Goal: Transaction & Acquisition: Obtain resource

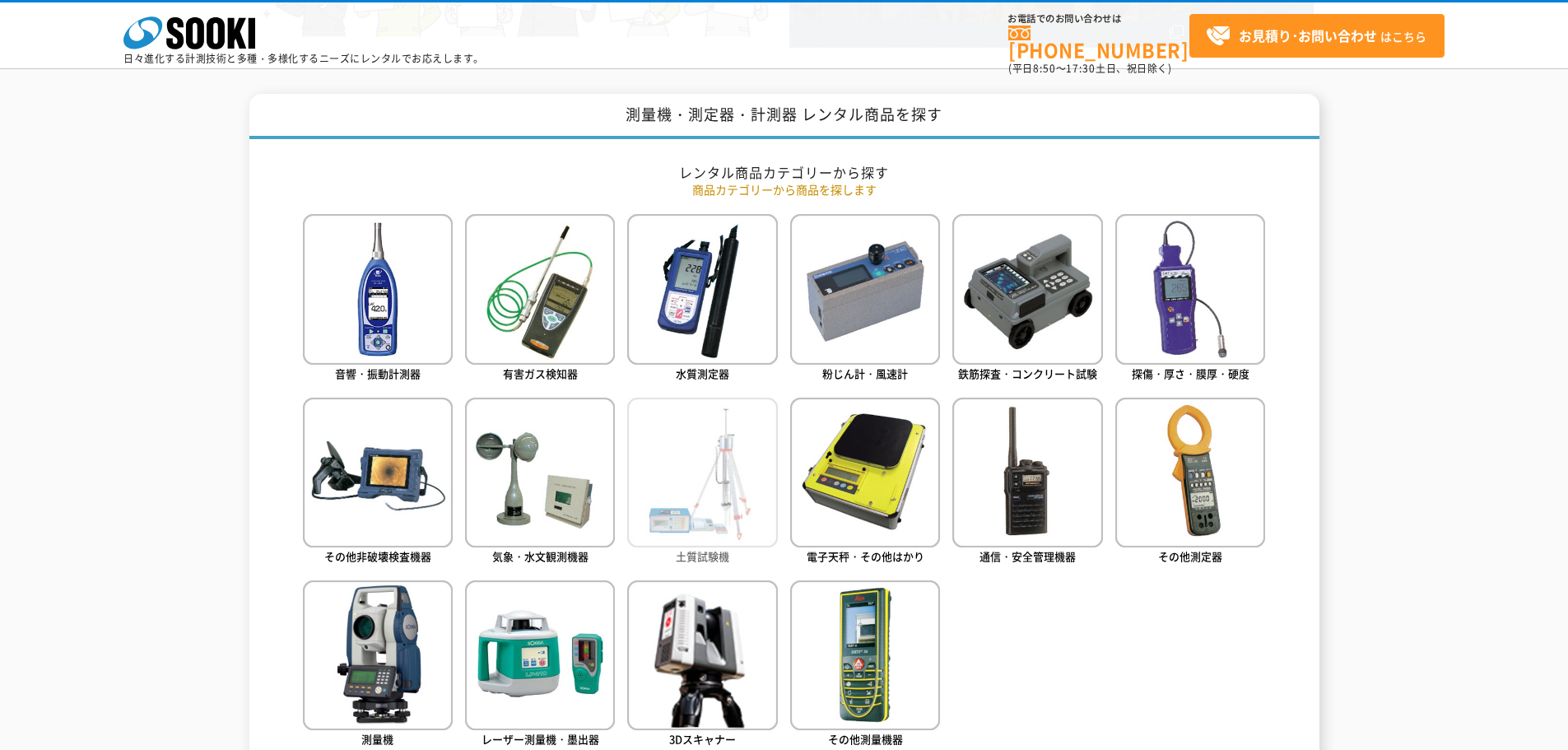
scroll to position [659, 0]
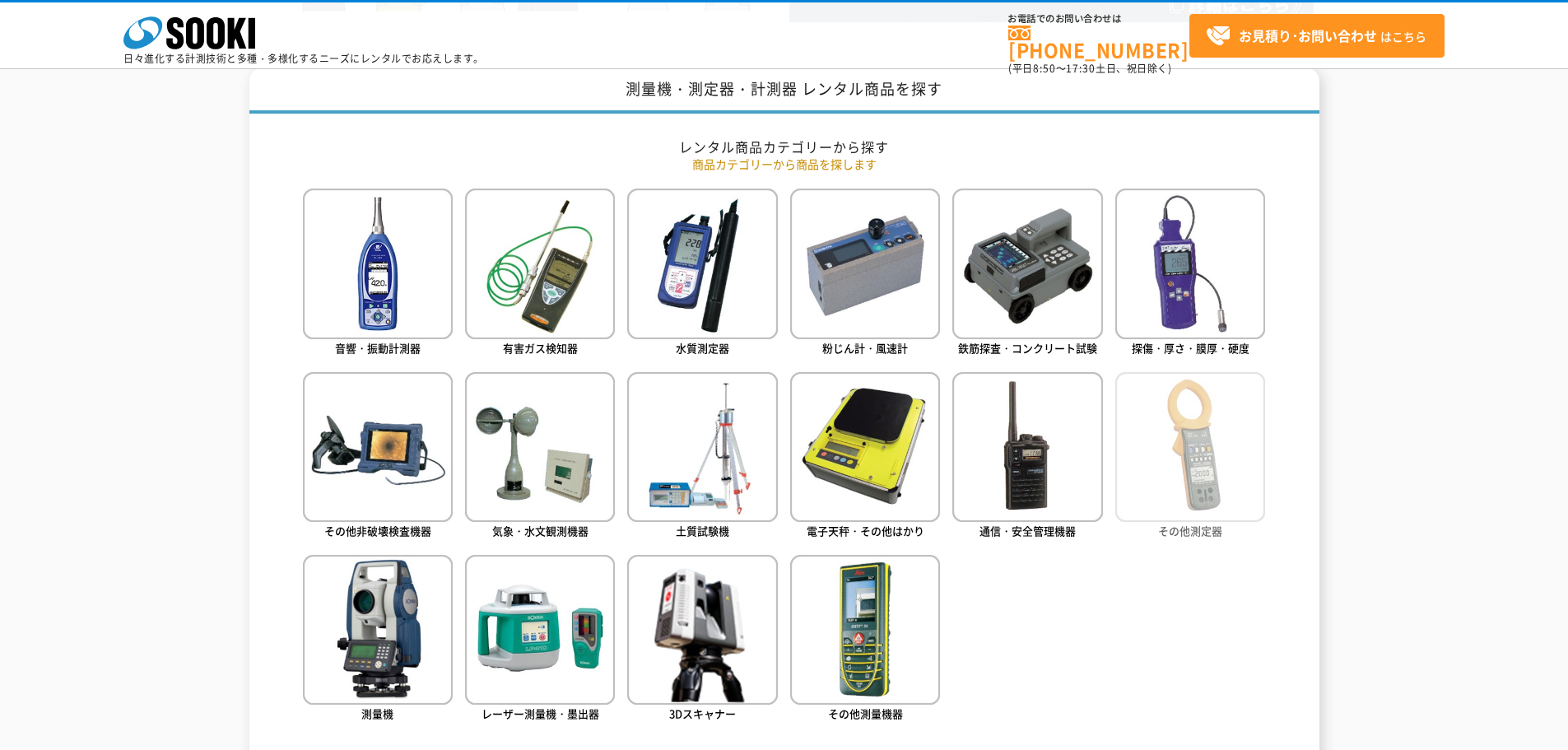
click at [1188, 494] on img at bounding box center [1191, 447] width 150 height 150
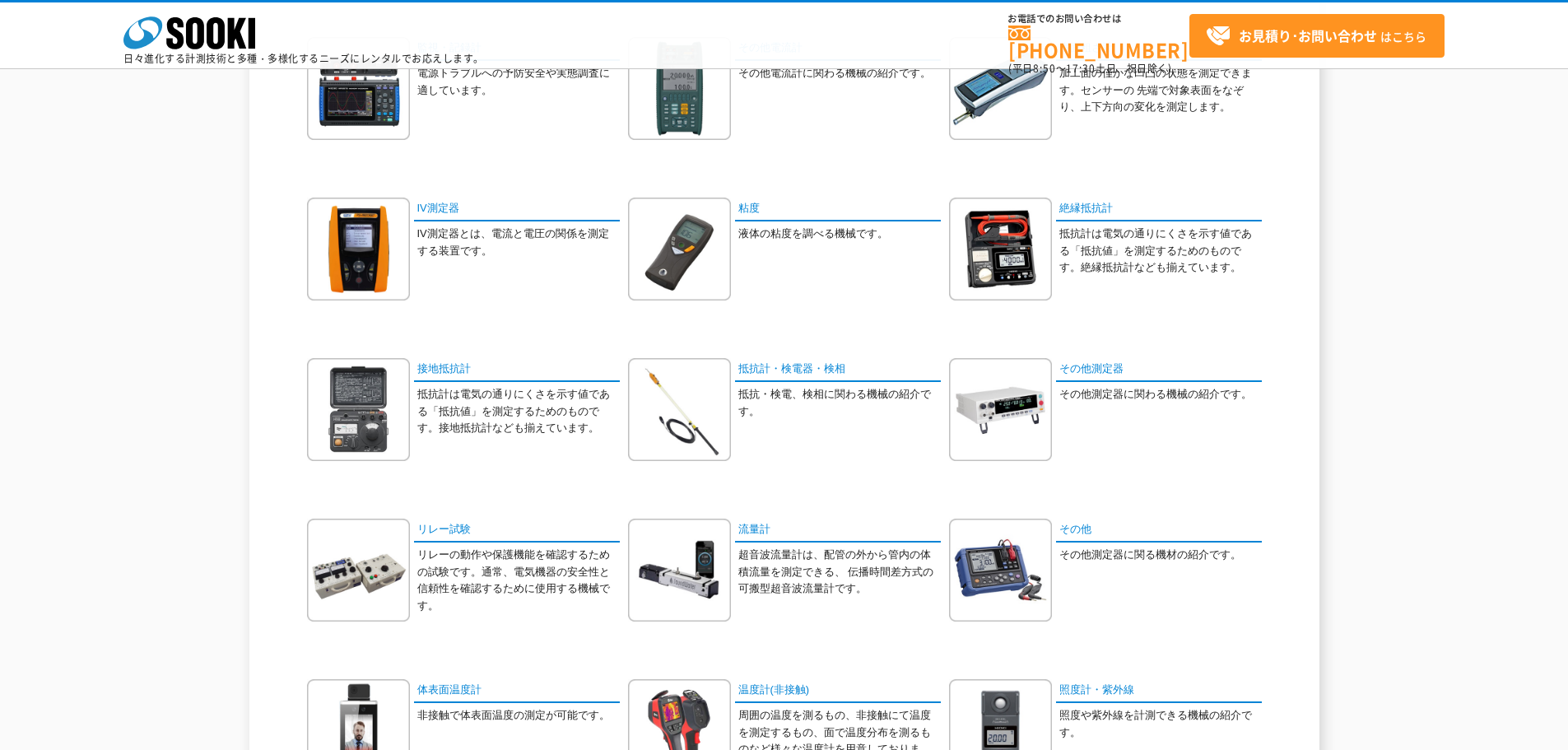
scroll to position [411, 0]
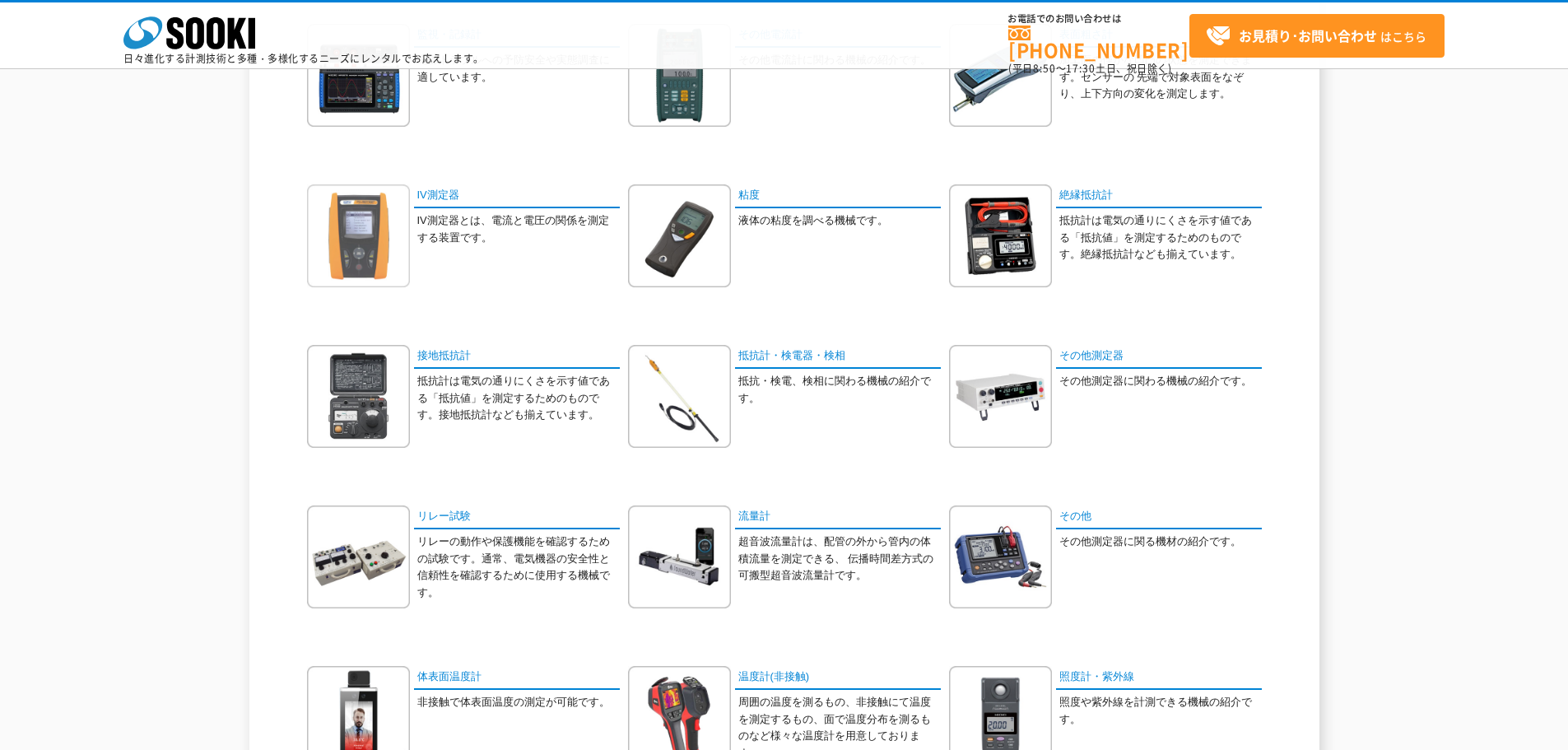
click at [360, 230] on img at bounding box center [357, 235] width 103 height 103
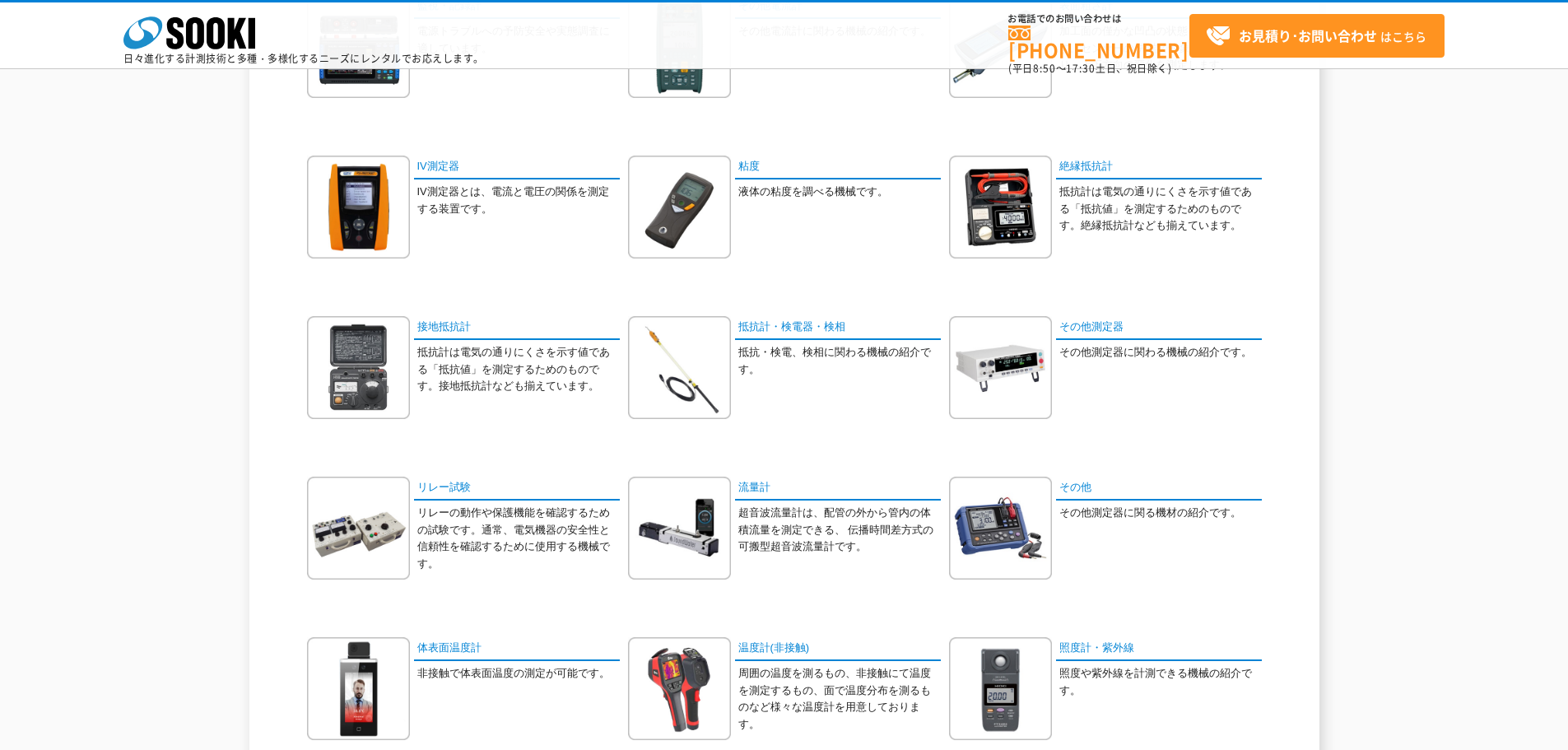
scroll to position [411, 0]
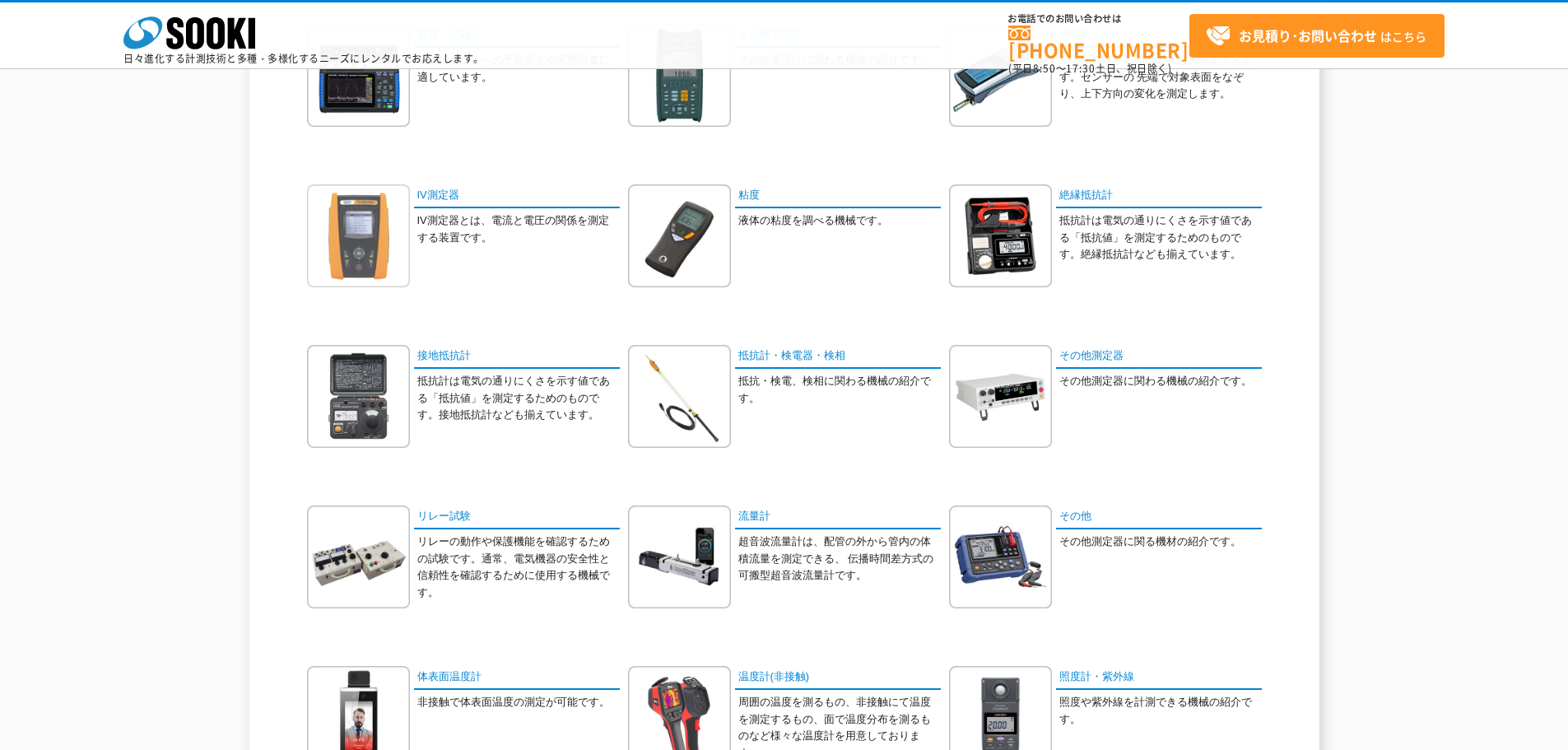
click at [368, 225] on img at bounding box center [357, 235] width 103 height 103
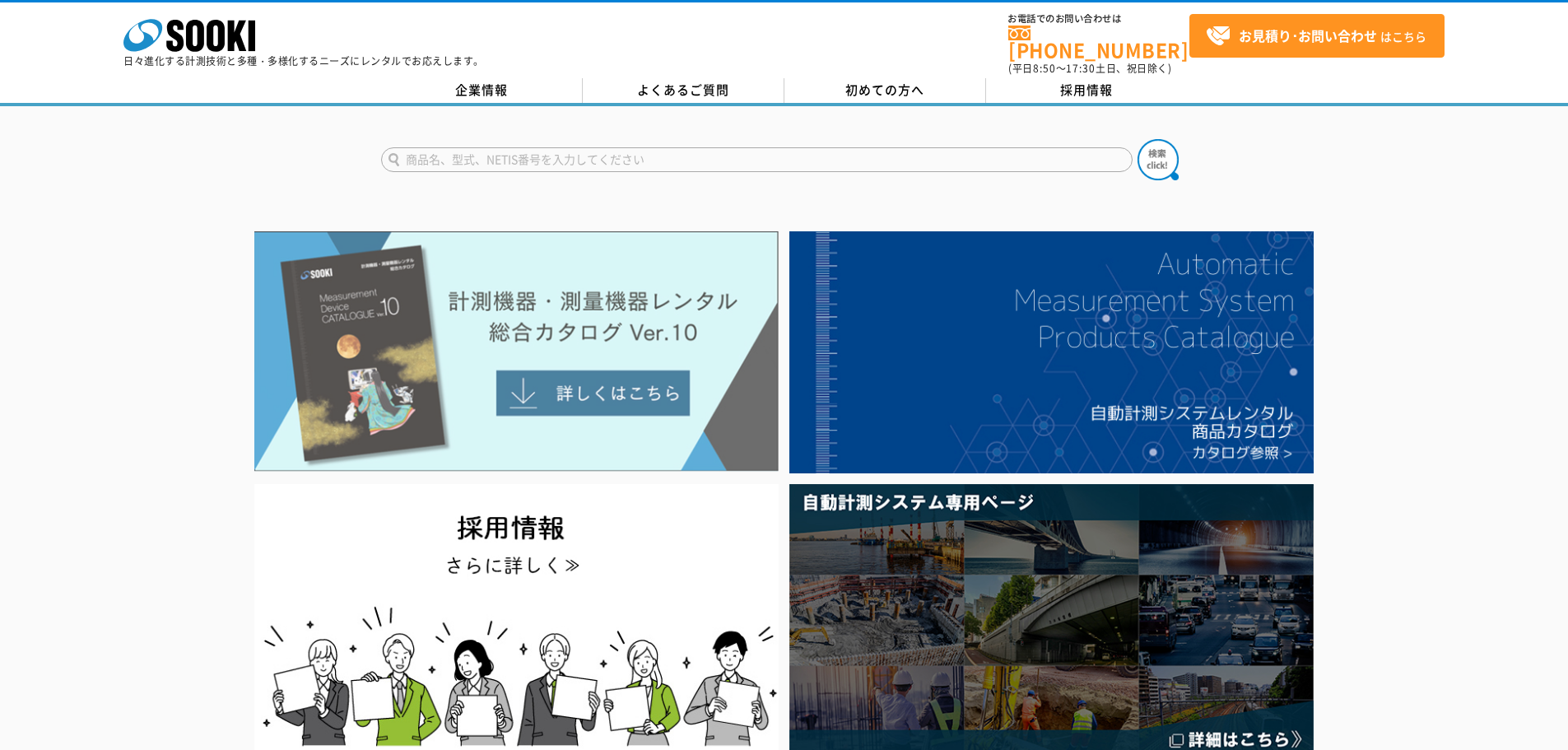
click at [531, 399] on img at bounding box center [517, 351] width 525 height 240
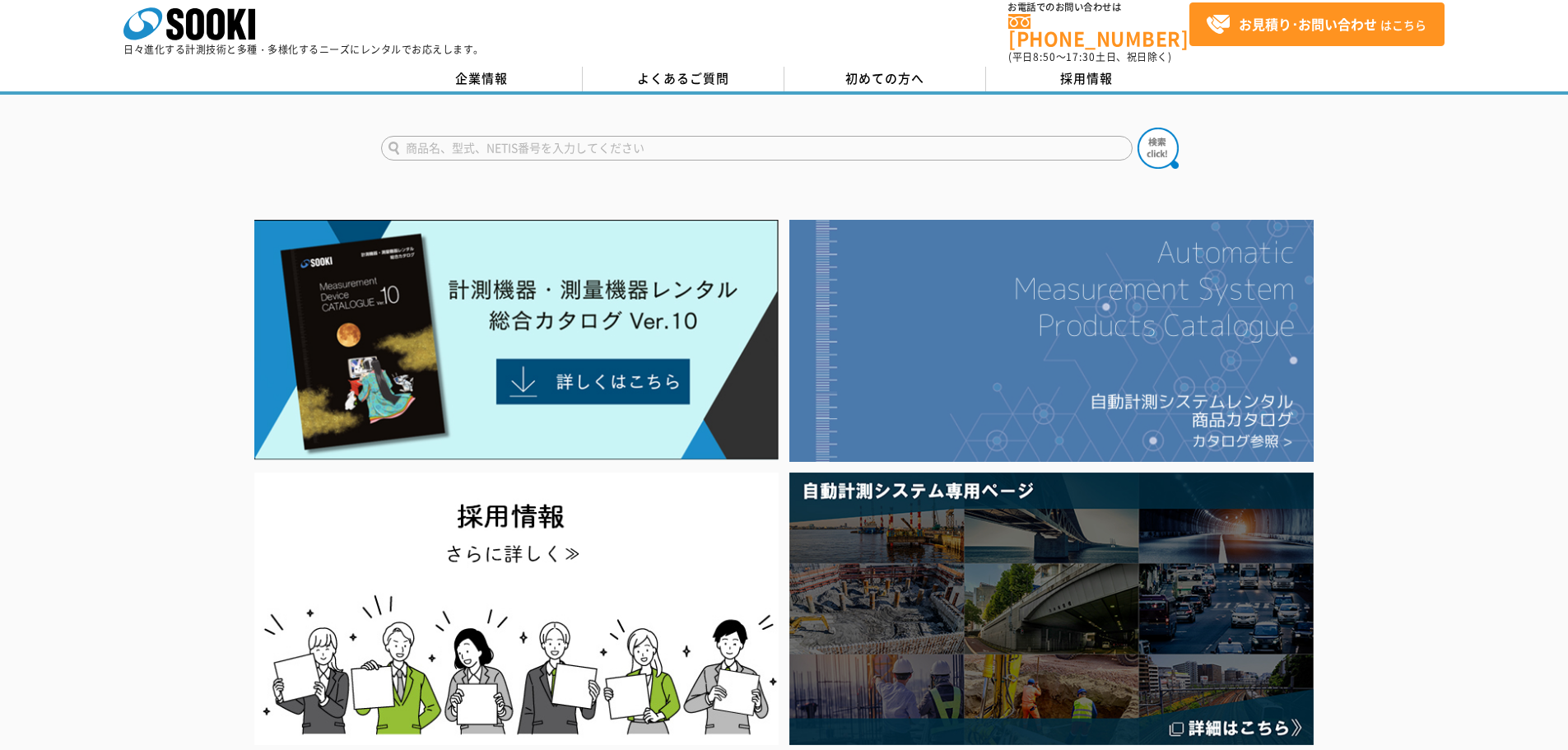
scroll to position [83, 0]
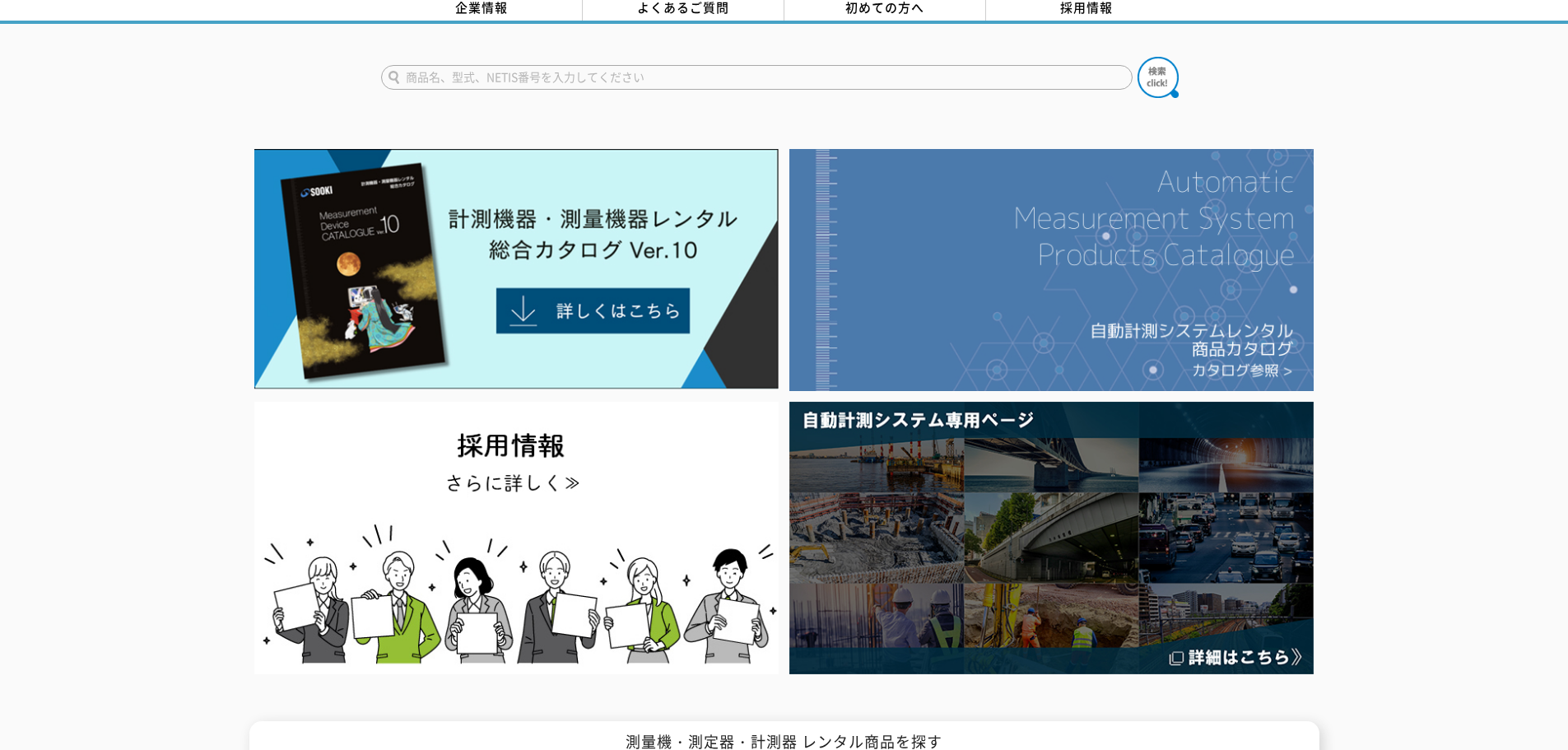
click at [1180, 283] on img at bounding box center [1051, 270] width 525 height 242
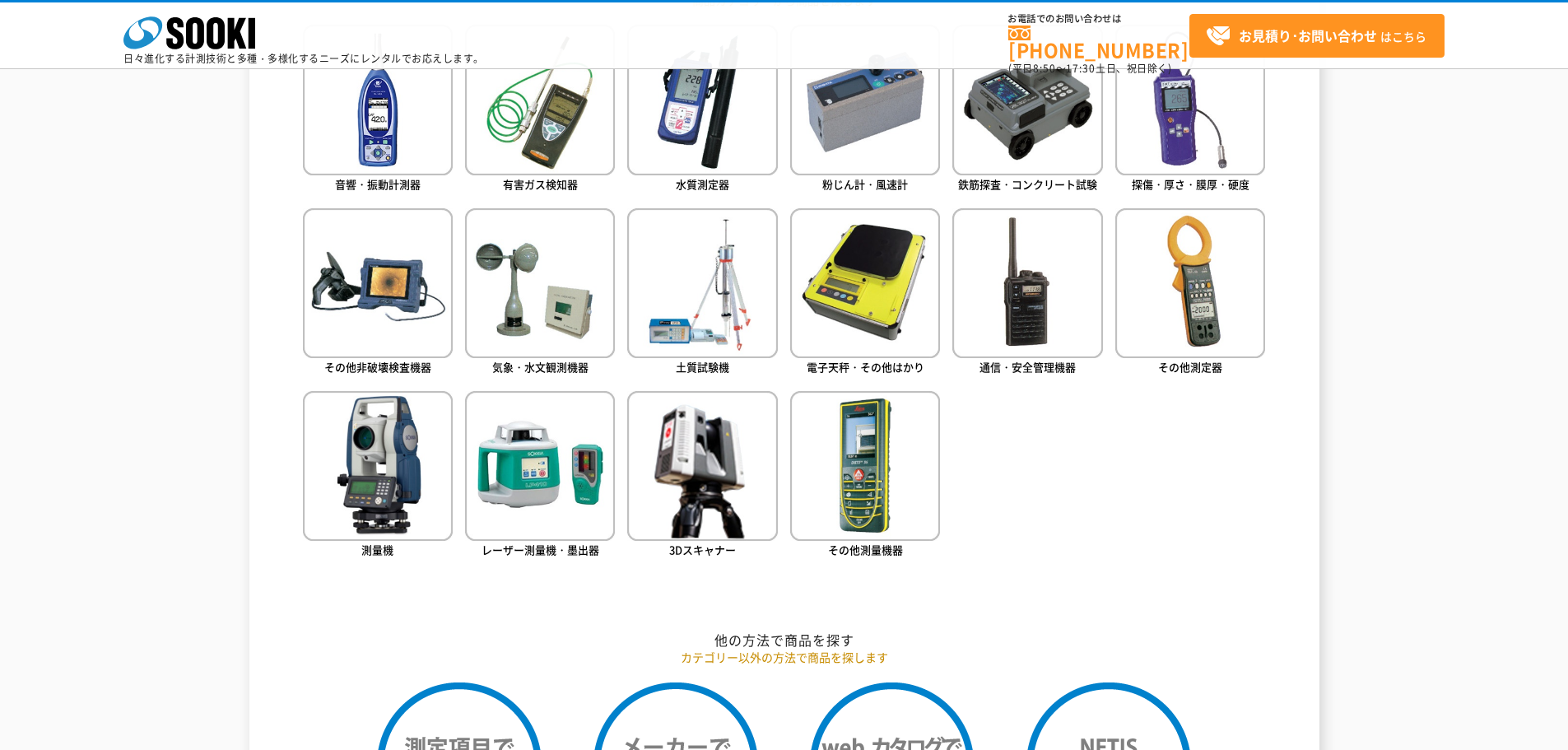
scroll to position [824, 0]
click at [1206, 302] on img at bounding box center [1191, 282] width 150 height 150
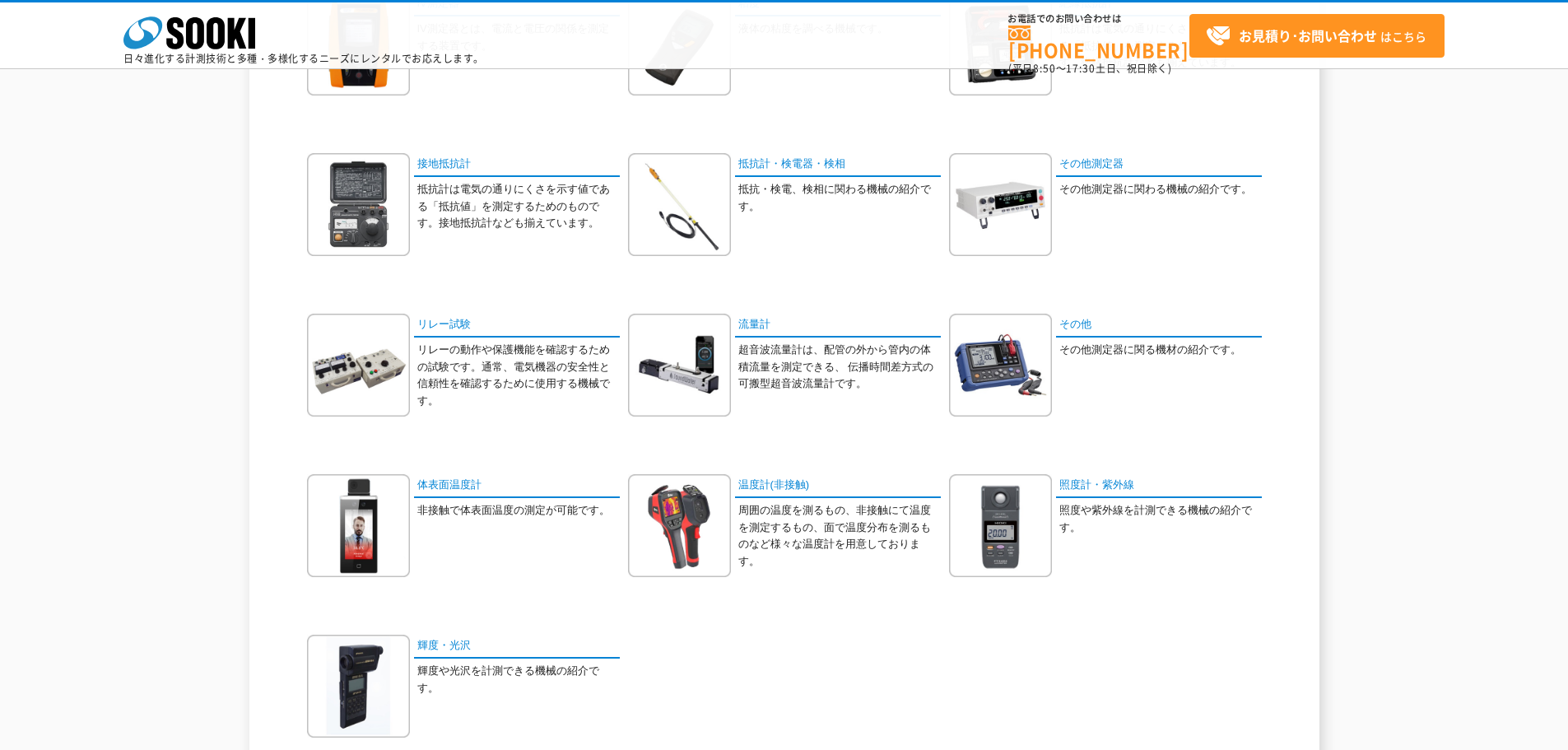
scroll to position [494, 0]
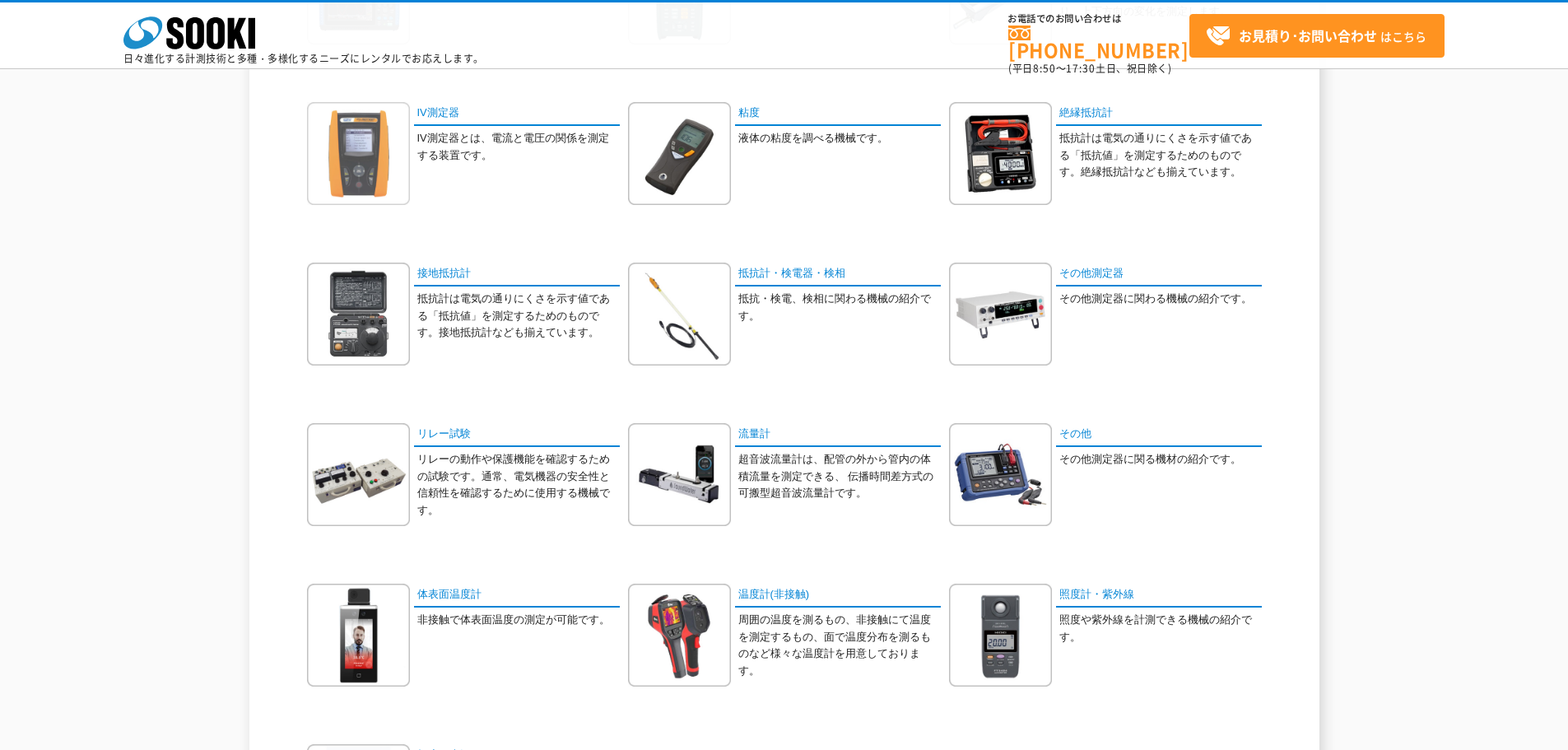
click at [380, 145] on img at bounding box center [357, 153] width 103 height 103
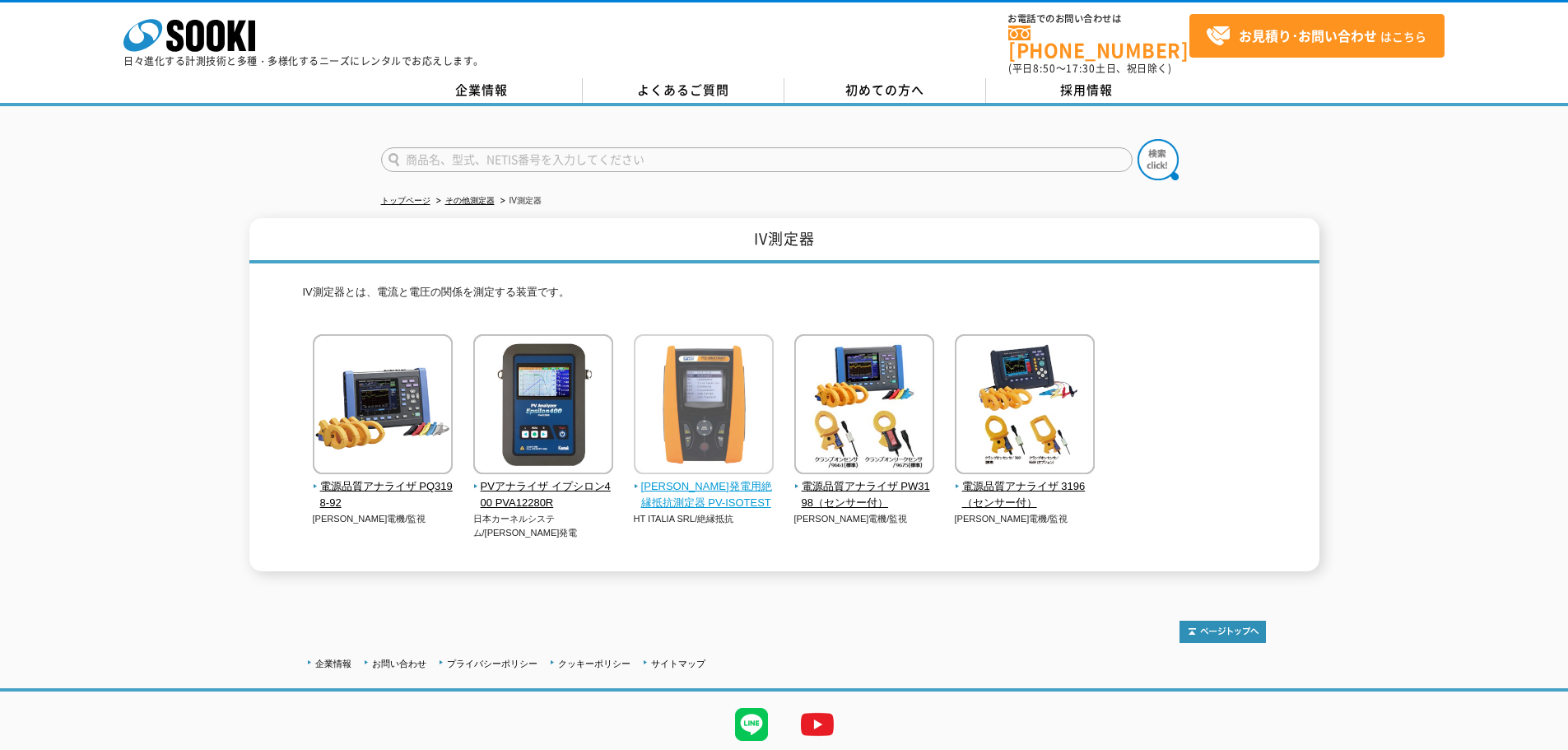
click at [692, 479] on span "[PERSON_NAME]発電用絶縁抵抗測定器 PV-ISOTEST" at bounding box center [704, 495] width 140 height 35
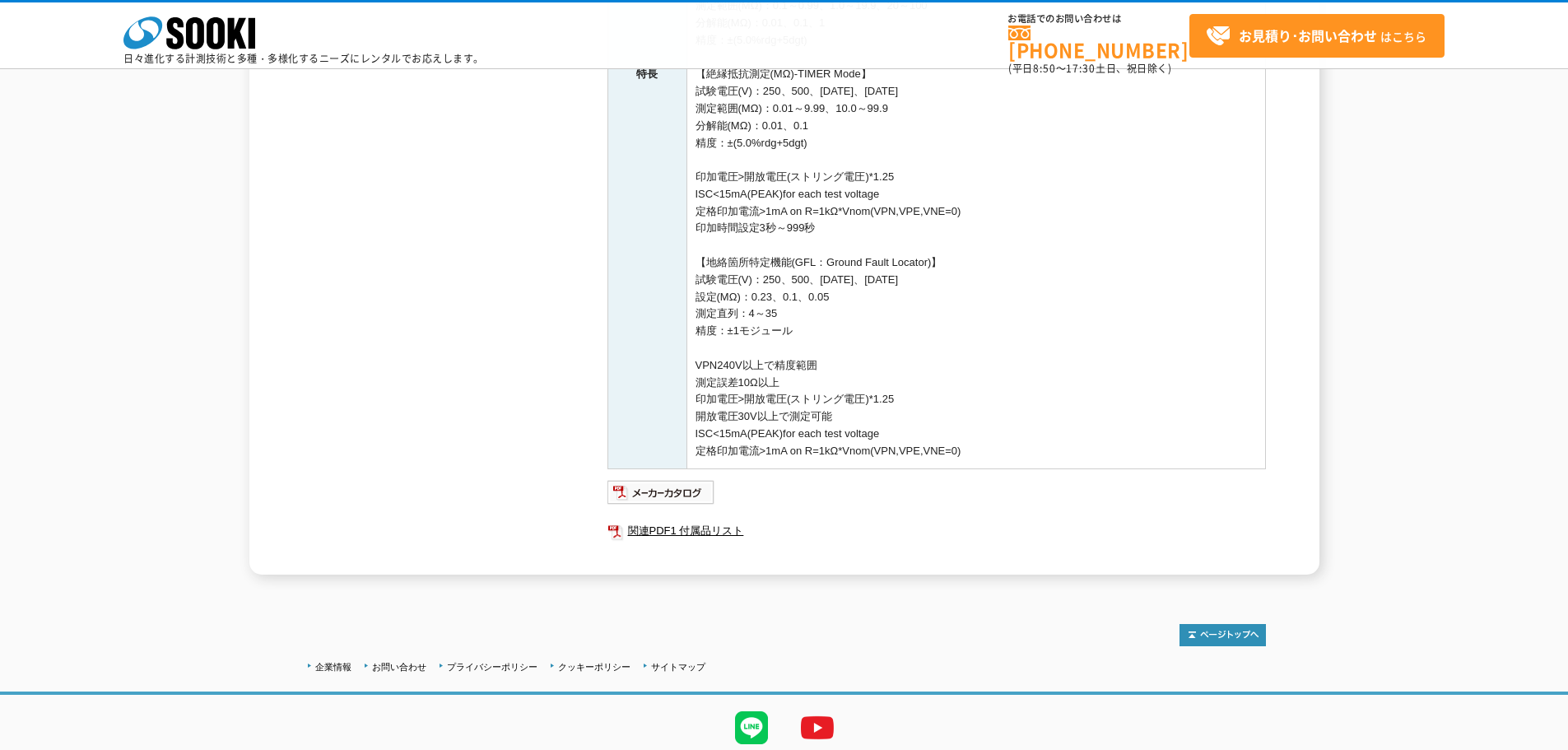
scroll to position [677, 0]
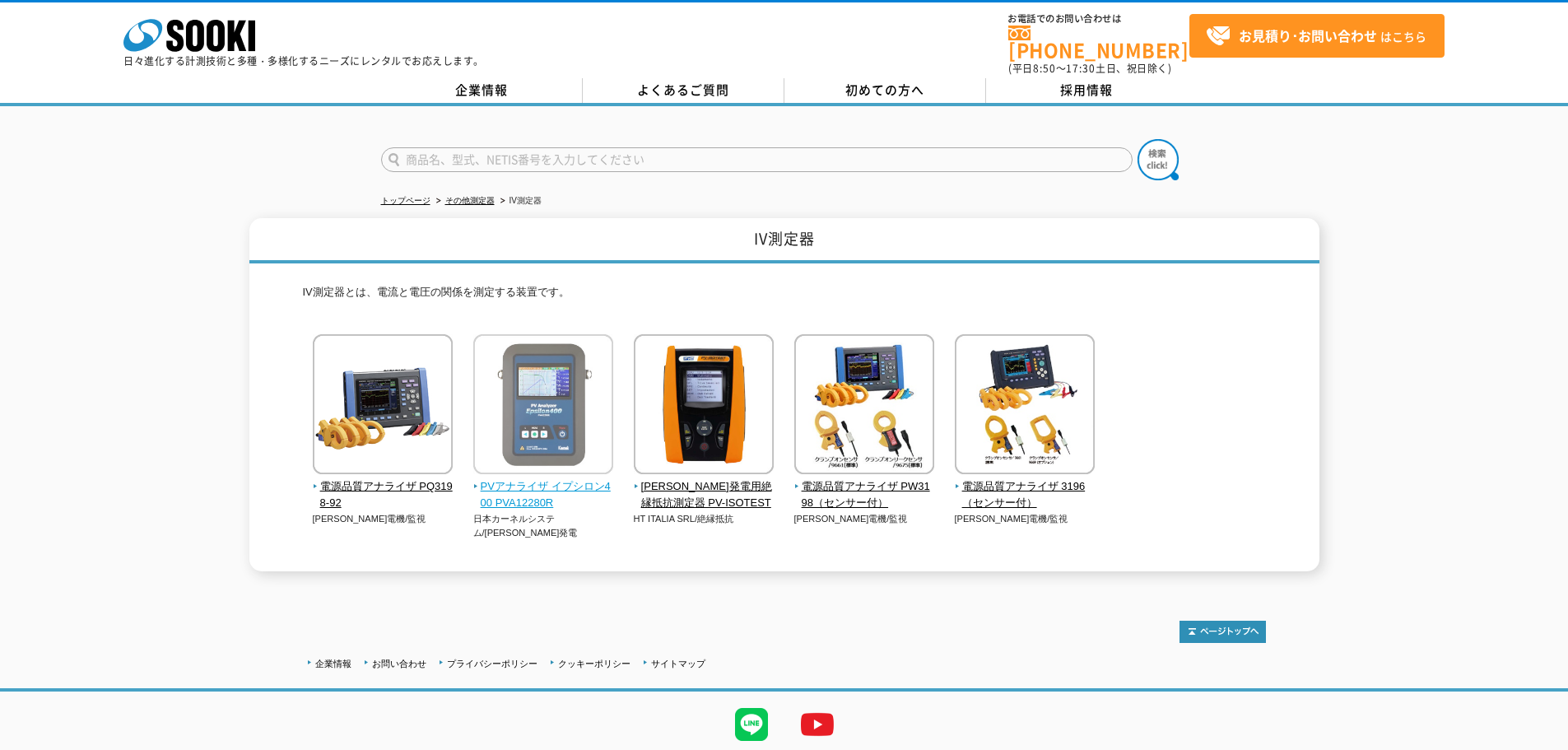
click at [517, 412] on img at bounding box center [544, 406] width 140 height 144
